Goal: Navigation & Orientation: Find specific page/section

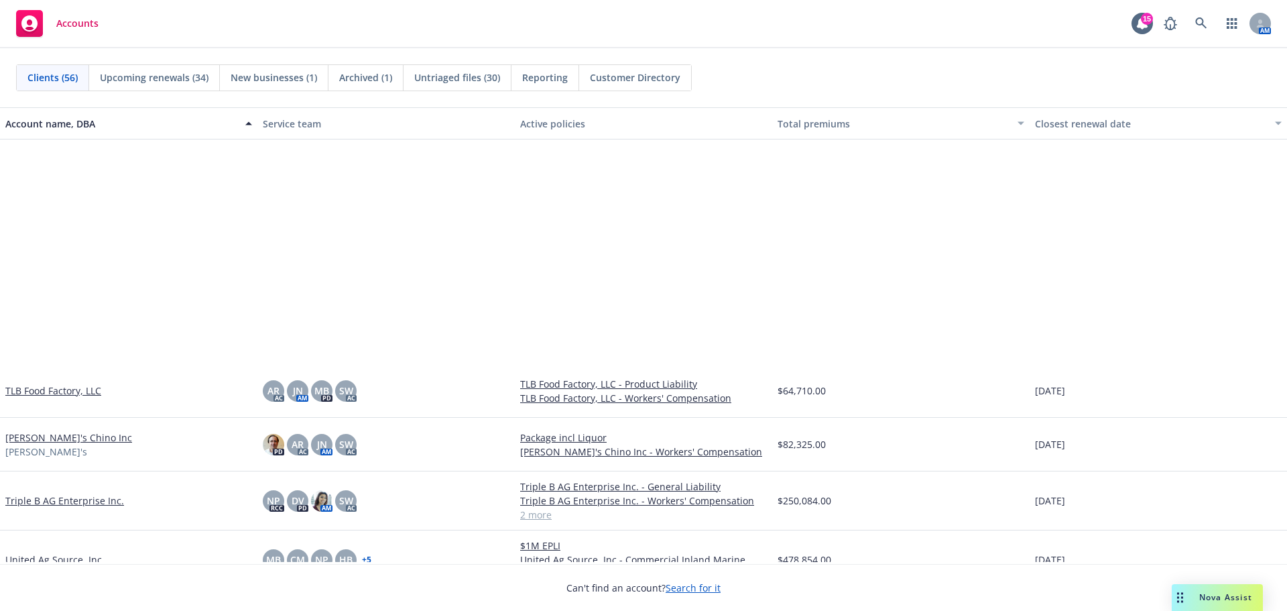
scroll to position [2570, 0]
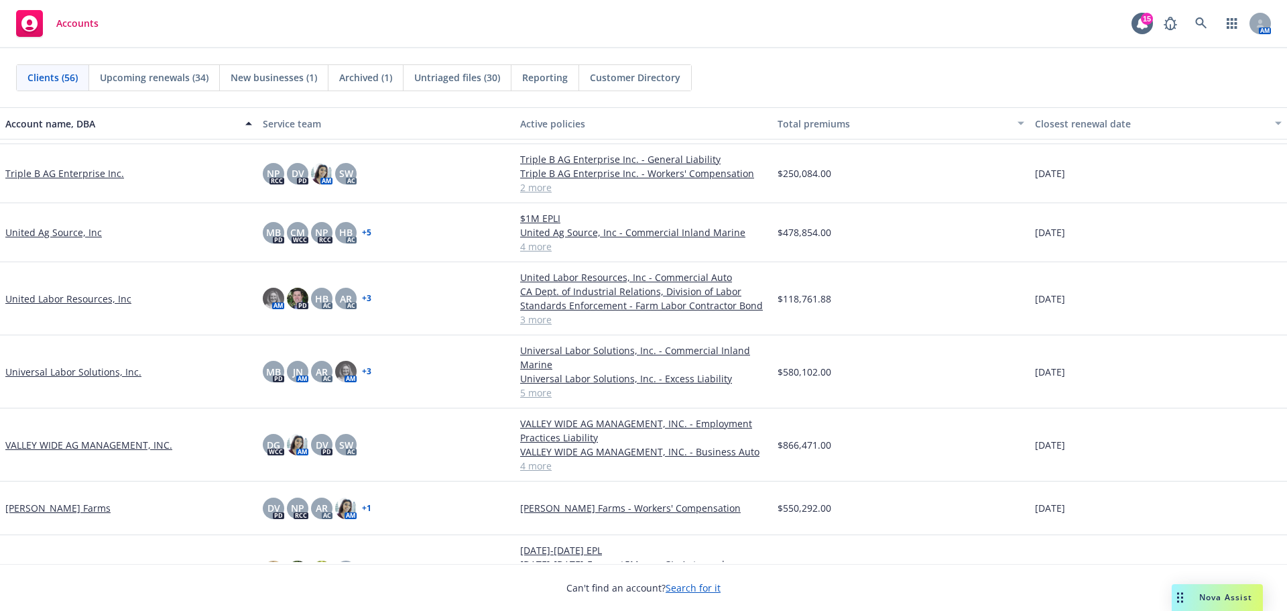
click at [79, 379] on link "Universal Labor Solutions, Inc." at bounding box center [73, 372] width 136 height 14
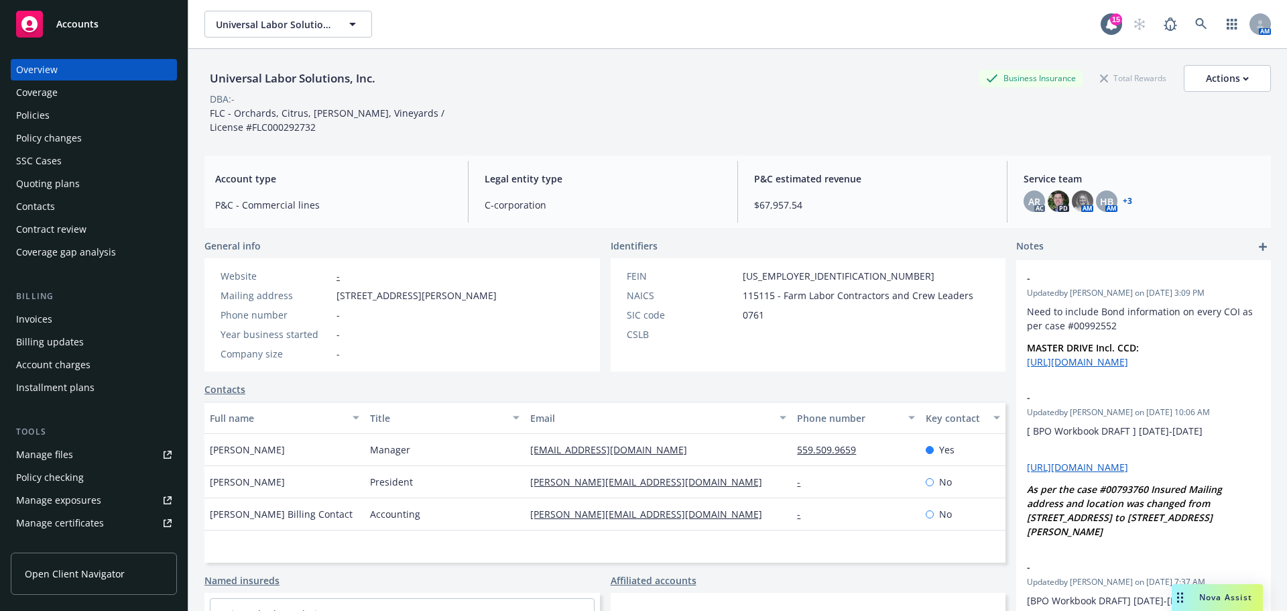
click at [70, 194] on div "Quoting plans" at bounding box center [48, 183] width 64 height 21
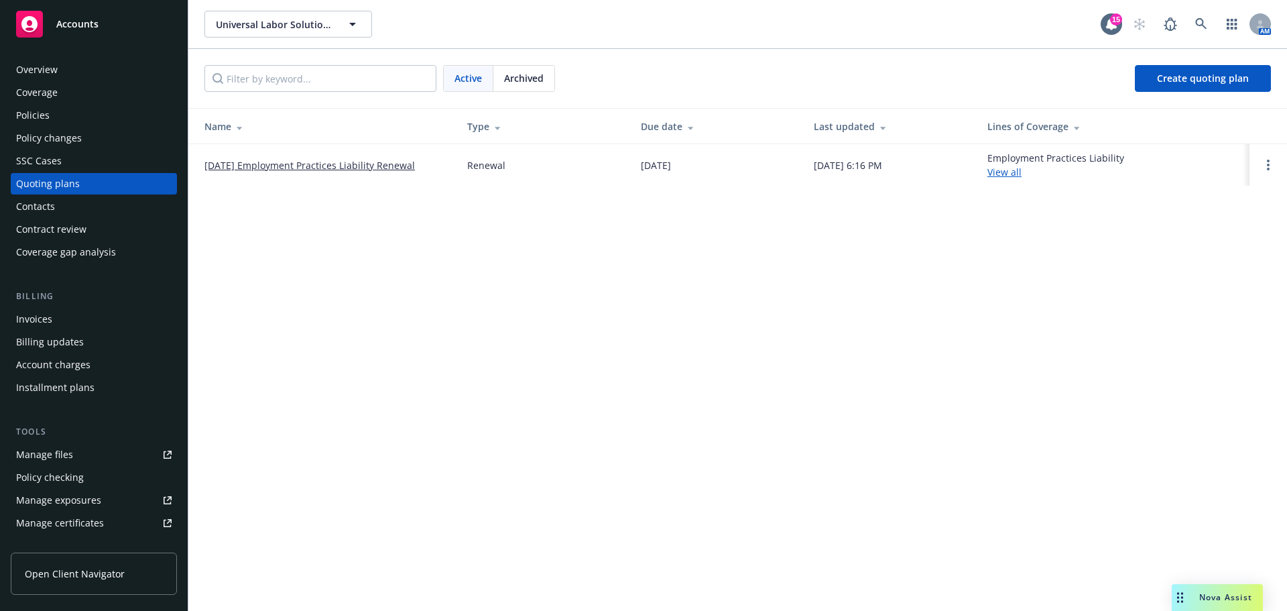
click at [42, 122] on div "Policies" at bounding box center [33, 115] width 34 height 21
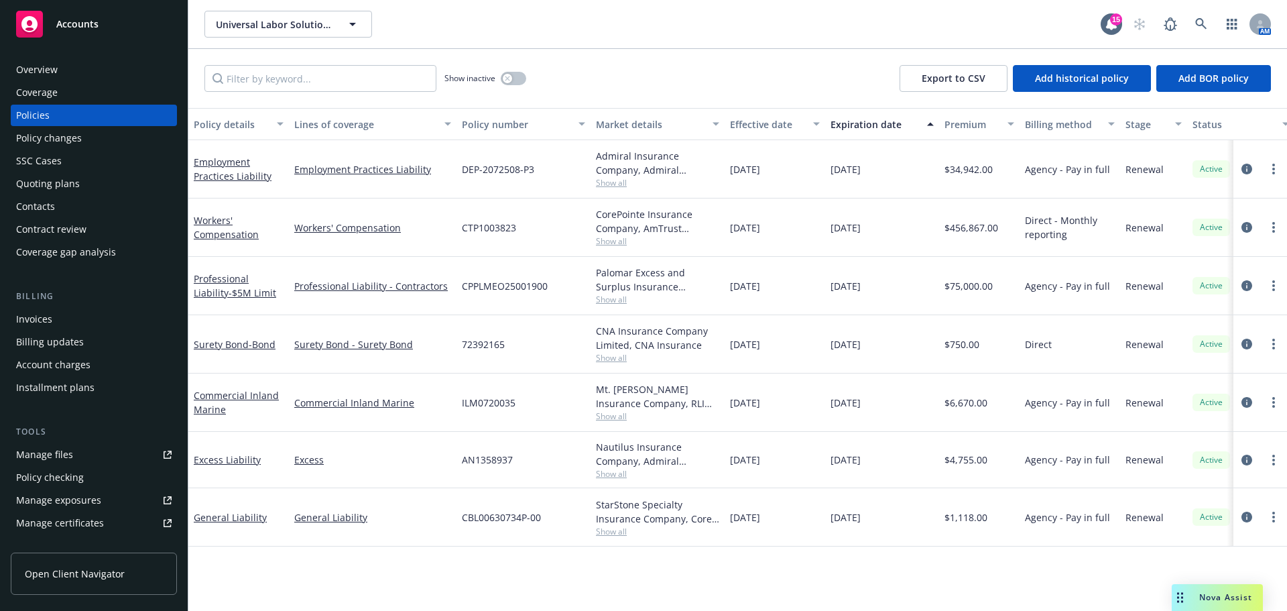
click at [107, 465] on link "Manage files" at bounding box center [94, 454] width 166 height 21
